Goal: Navigation & Orientation: Find specific page/section

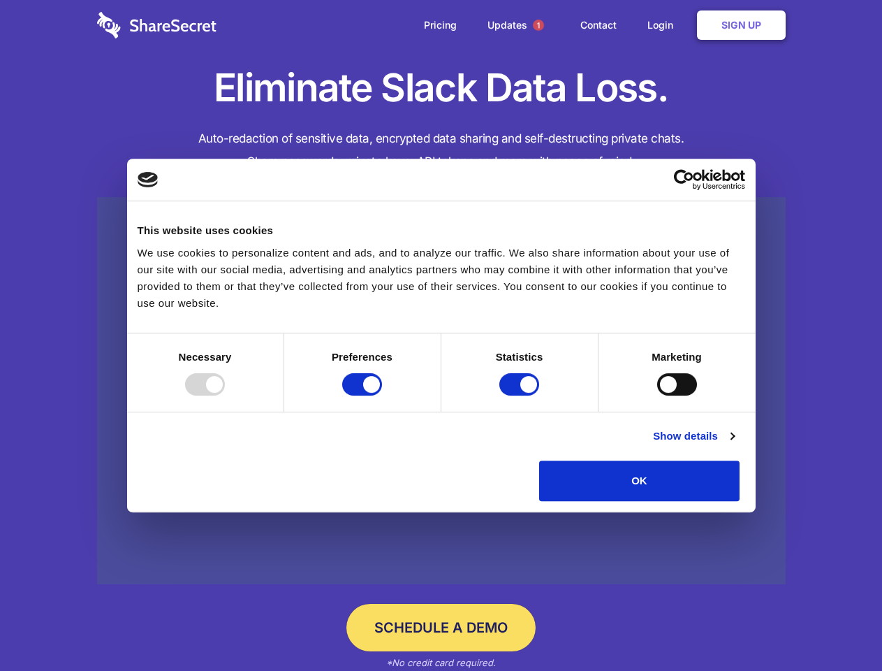
click at [225, 395] on div at bounding box center [205, 384] width 40 height 22
click at [382, 395] on input "Preferences" at bounding box center [362, 384] width 40 height 22
checkbox input "false"
click at [521, 395] on input "Statistics" at bounding box center [520, 384] width 40 height 22
checkbox input "false"
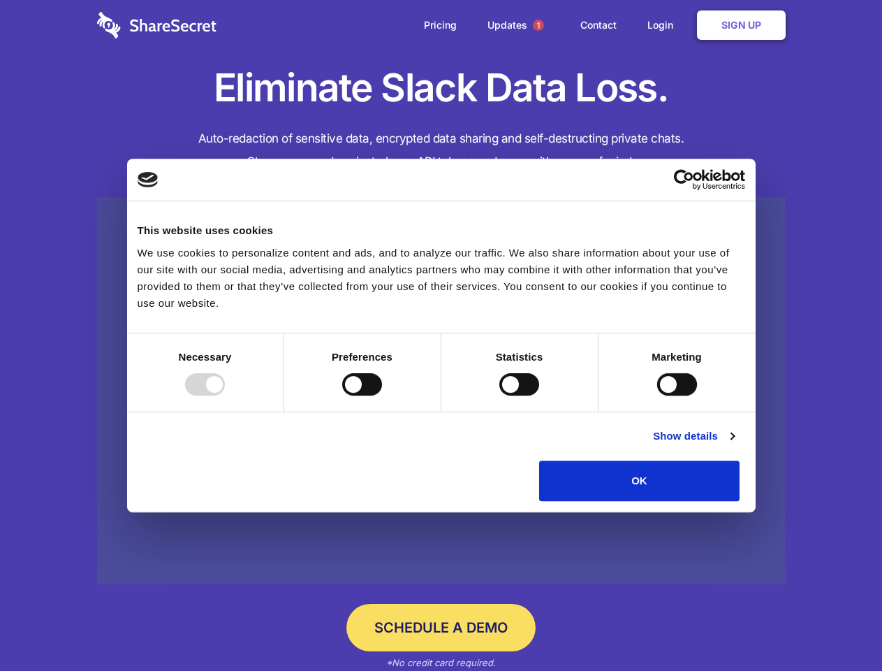
click at [657, 395] on input "Marketing" at bounding box center [677, 384] width 40 height 22
checkbox input "true"
click at [734, 444] on link "Show details" at bounding box center [693, 436] width 81 height 17
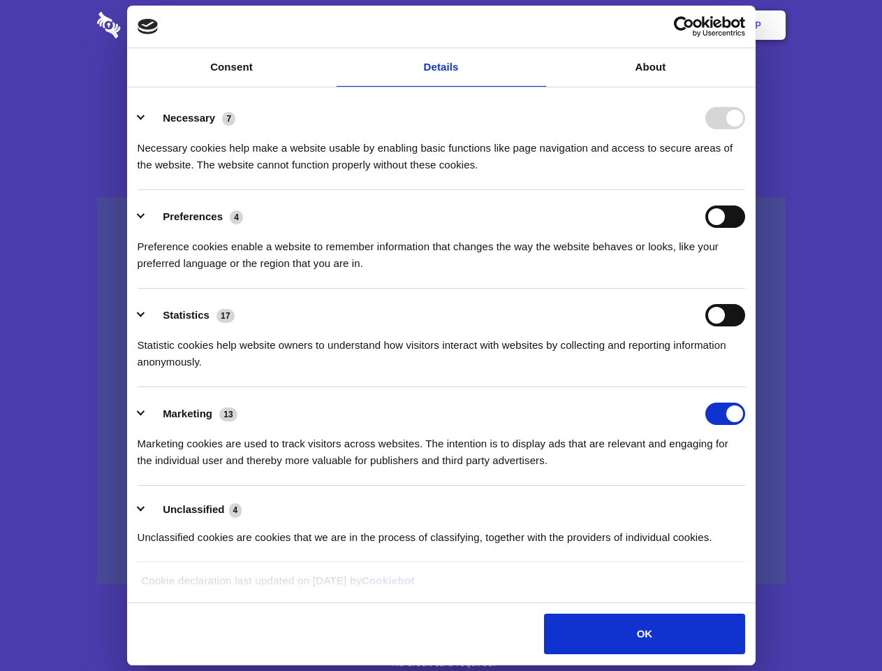
click at [745, 190] on li "Necessary 7 Necessary cookies help make a website usable by enabling basic func…" at bounding box center [442, 141] width 608 height 99
click at [538, 25] on span "1" at bounding box center [538, 25] width 11 height 11
